Goal: Navigation & Orientation: Find specific page/section

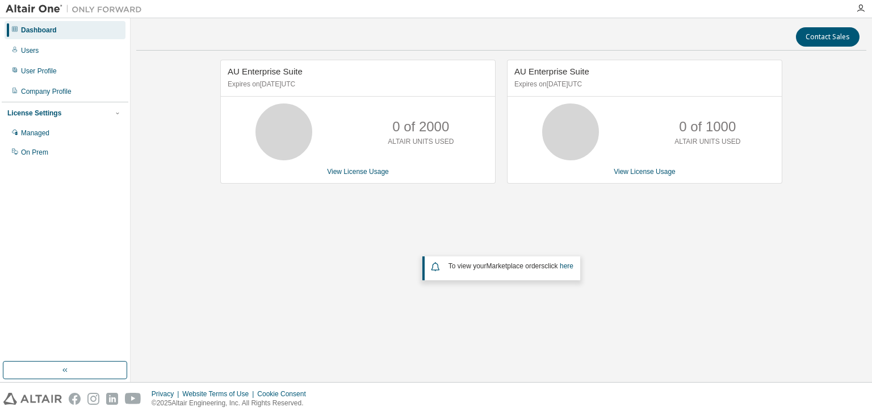
click at [24, 10] on img at bounding box center [77, 8] width 142 height 11
click at [14, 30] on icon at bounding box center [14, 29] width 7 height 7
click at [16, 31] on icon at bounding box center [15, 29] width 6 height 6
click at [15, 30] on icon at bounding box center [14, 29] width 7 height 7
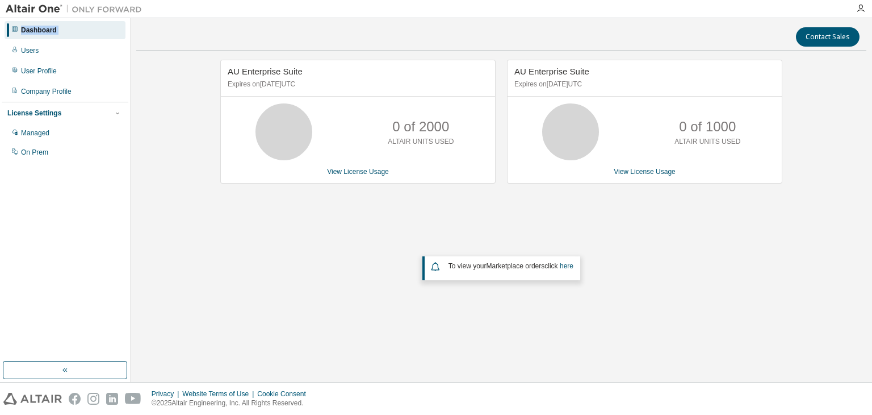
click at [15, 30] on icon at bounding box center [14, 29] width 7 height 7
drag, startPoint x: 67, startPoint y: 28, endPoint x: 83, endPoint y: 32, distance: 17.1
click at [68, 28] on div "Dashboard" at bounding box center [65, 30] width 121 height 18
click at [227, 39] on div "Contact Sales" at bounding box center [501, 36] width 717 height 19
click at [0, 10] on div at bounding box center [74, 9] width 148 height 18
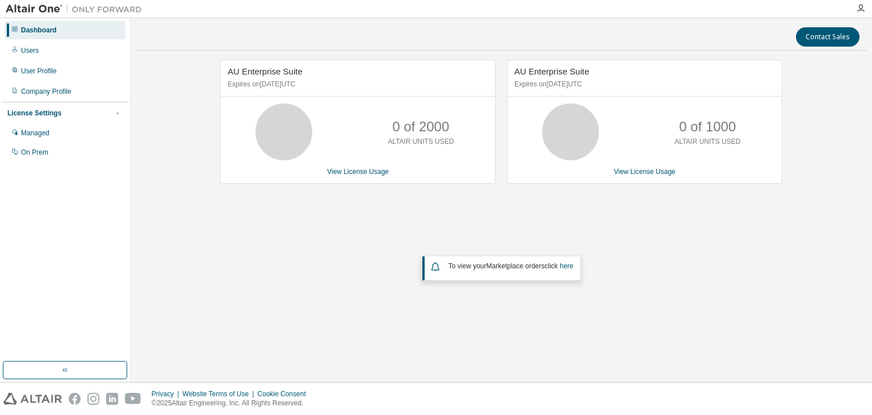
click at [176, 68] on div "AU Enterprise Suite Expires on [DATE] UTC 0 of 2000 ALTAIR UNITS USED View Lice…" at bounding box center [501, 195] width 730 height 270
